Goal: Find specific page/section: Find specific page/section

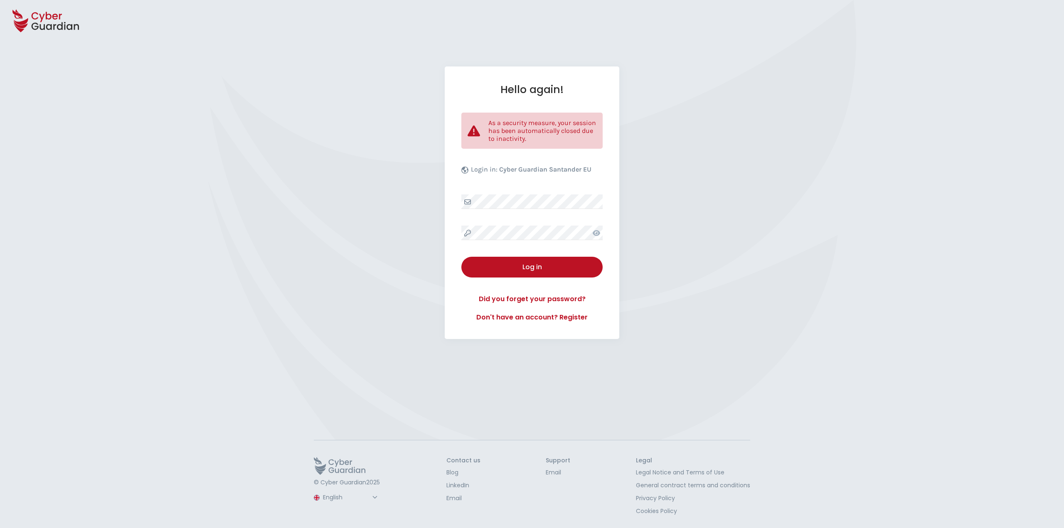
select select "English"
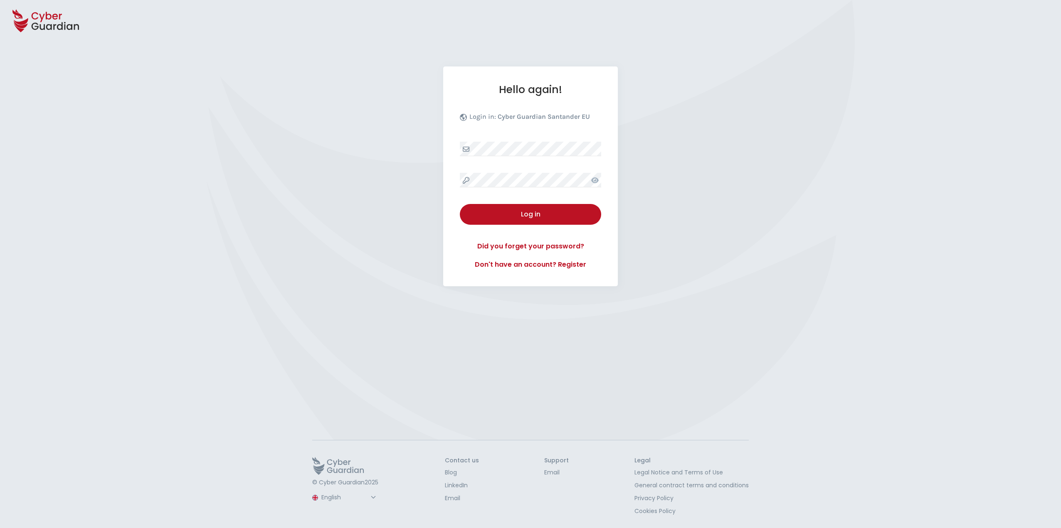
select select "English"
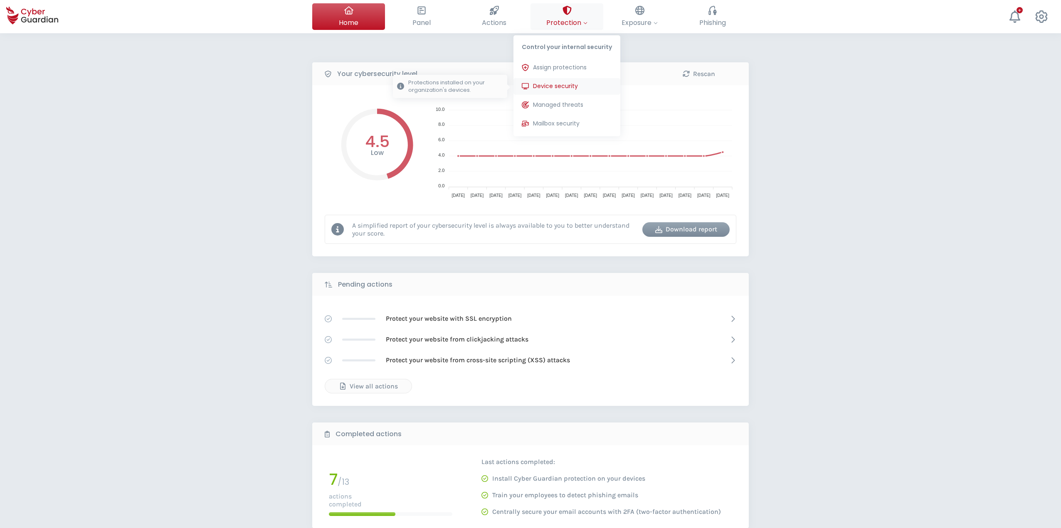
click at [554, 93] on button "Device security Protections installed on your organization's devices." at bounding box center [566, 86] width 107 height 17
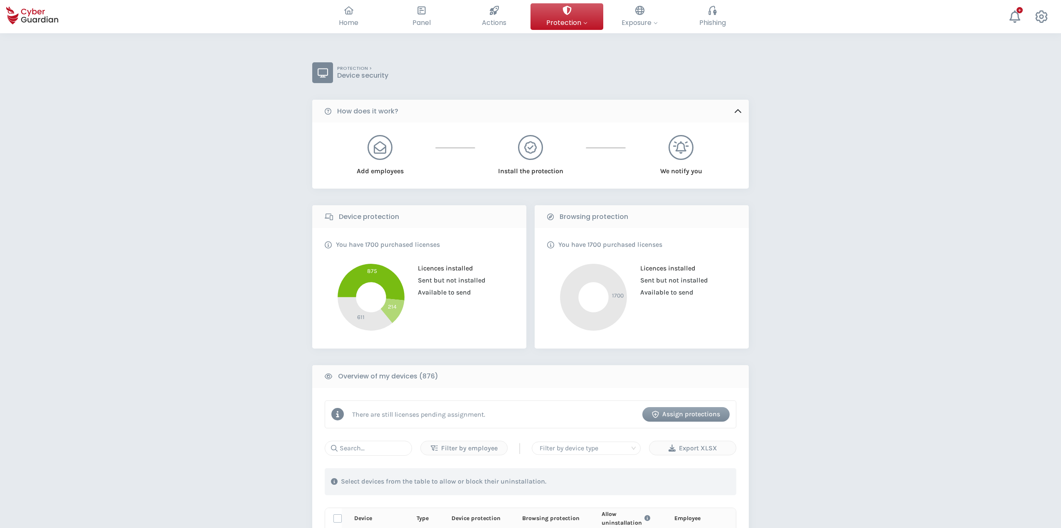
click at [906, 253] on div "PROTECTION > Device security How does it work? Add employees Install the protec…" at bounding box center [530, 480] width 1061 height 894
